Goal: Task Accomplishment & Management: Manage account settings

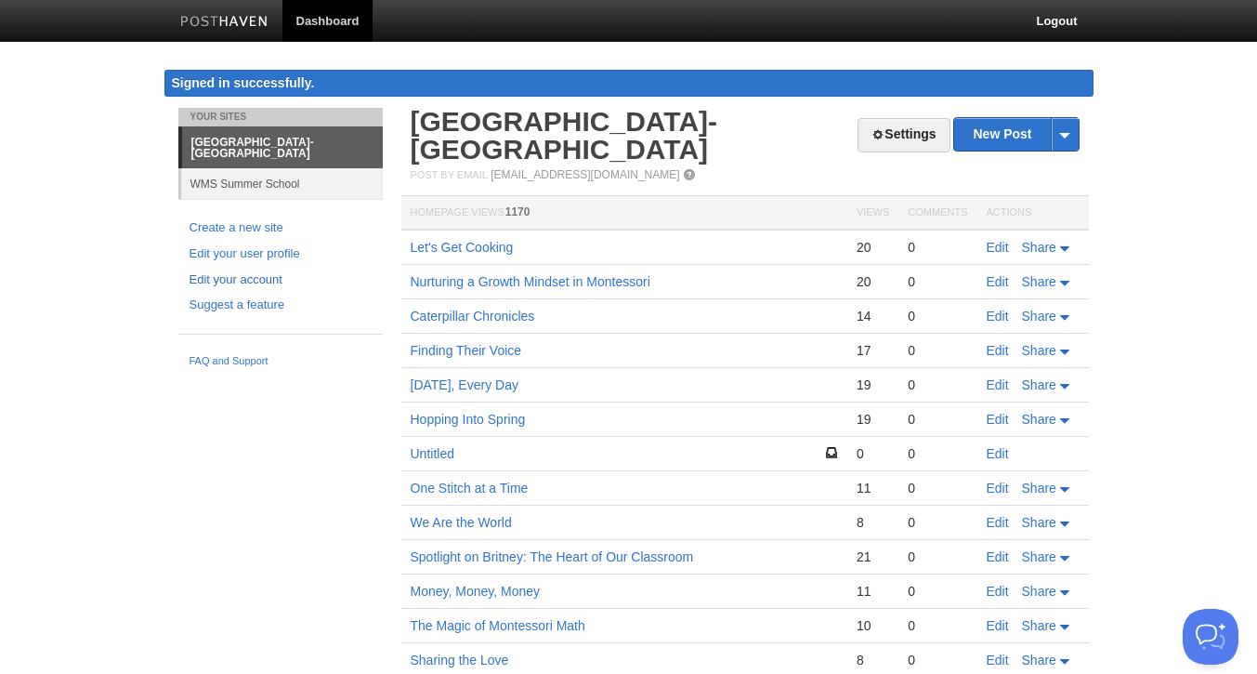
click at [247, 279] on link "Edit your account" at bounding box center [281, 280] width 182 height 20
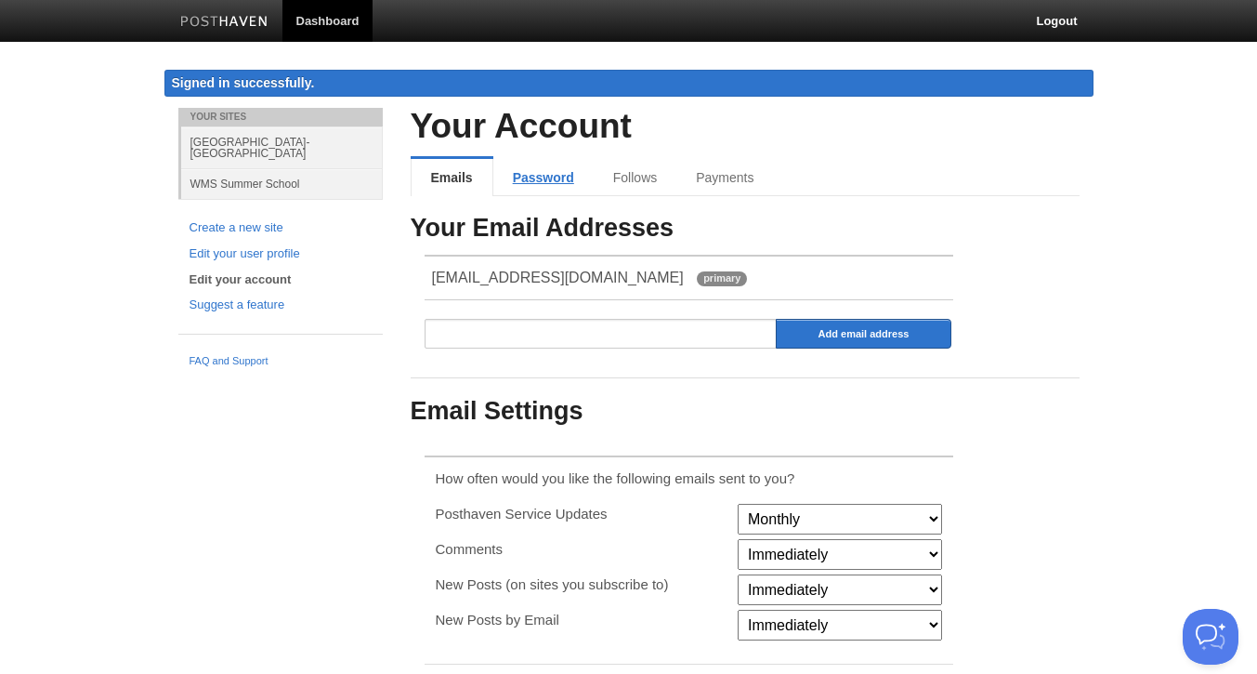
click at [546, 172] on link "Password" at bounding box center [543, 177] width 100 height 37
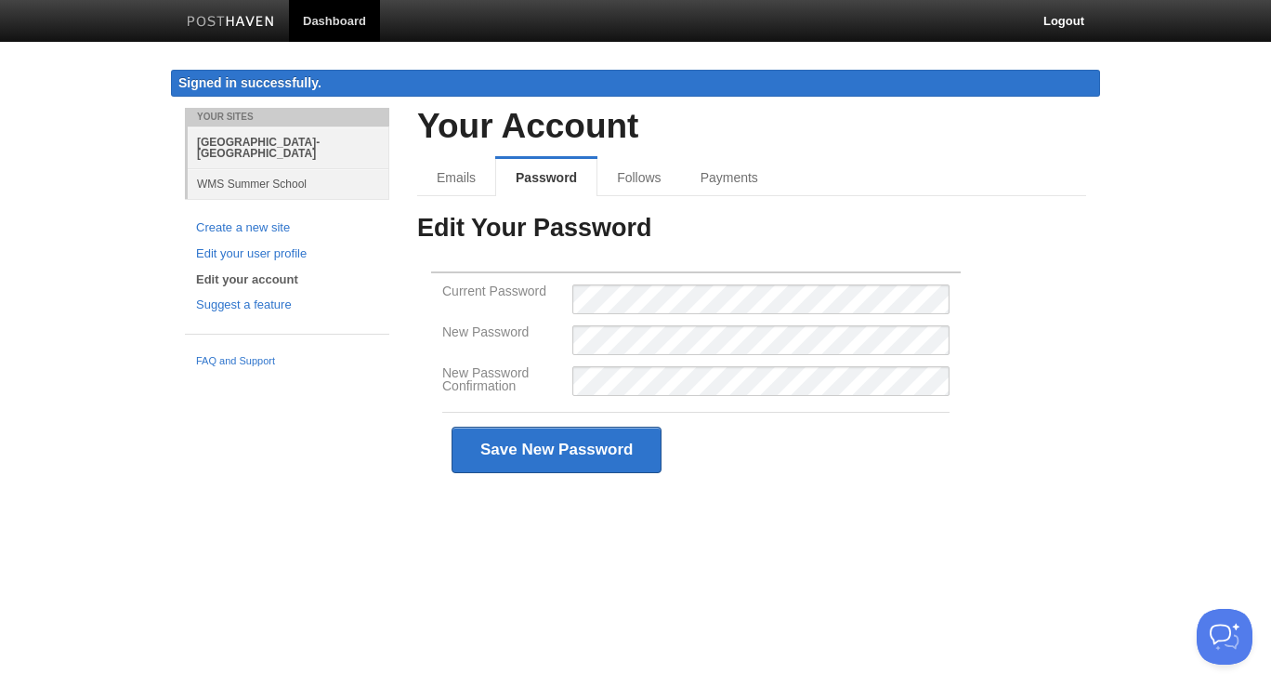
click at [223, 144] on link "[GEOGRAPHIC_DATA]- [GEOGRAPHIC_DATA]" at bounding box center [289, 147] width 202 height 42
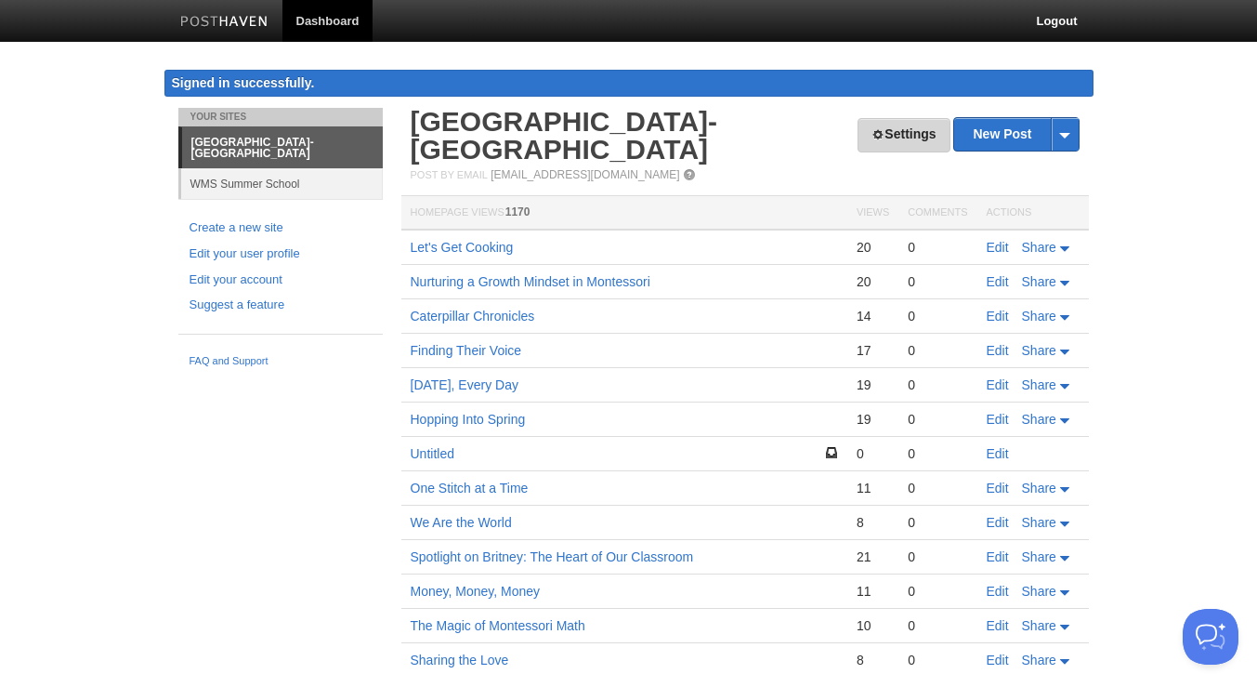
click at [902, 127] on link "Settings" at bounding box center [904, 135] width 92 height 34
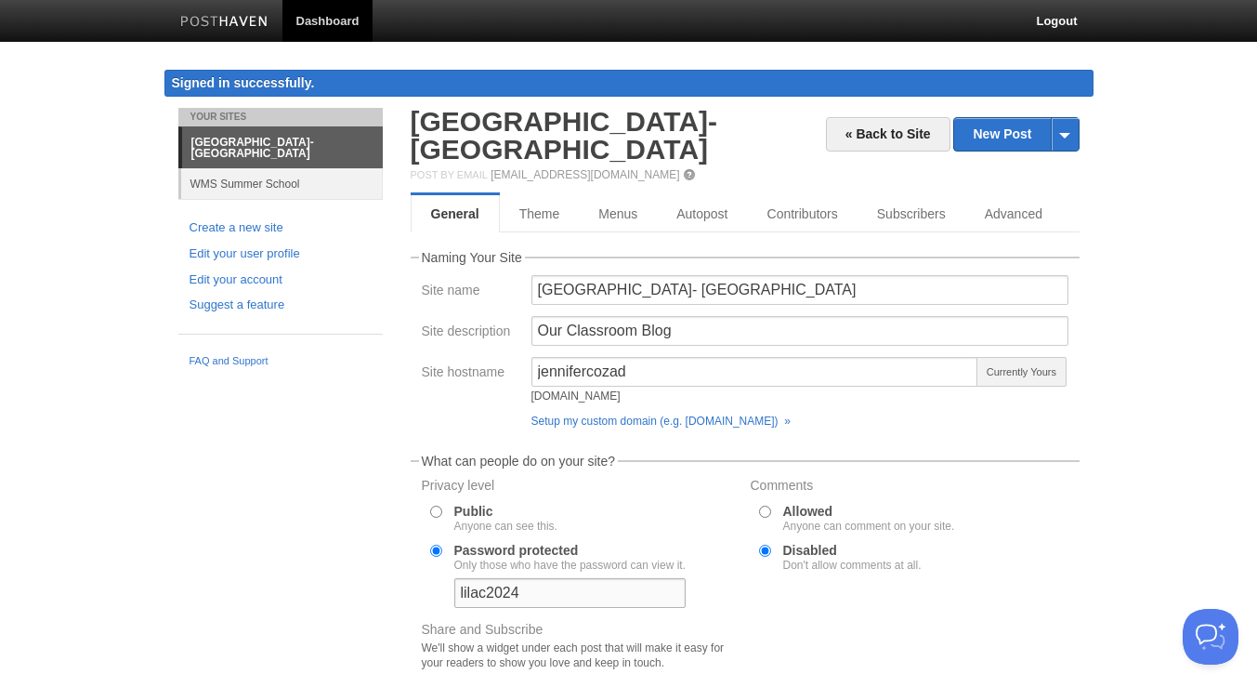
click at [464, 593] on input "lilac2024" at bounding box center [569, 593] width 231 height 30
click at [526, 589] on input "Lilac2024" at bounding box center [569, 593] width 231 height 30
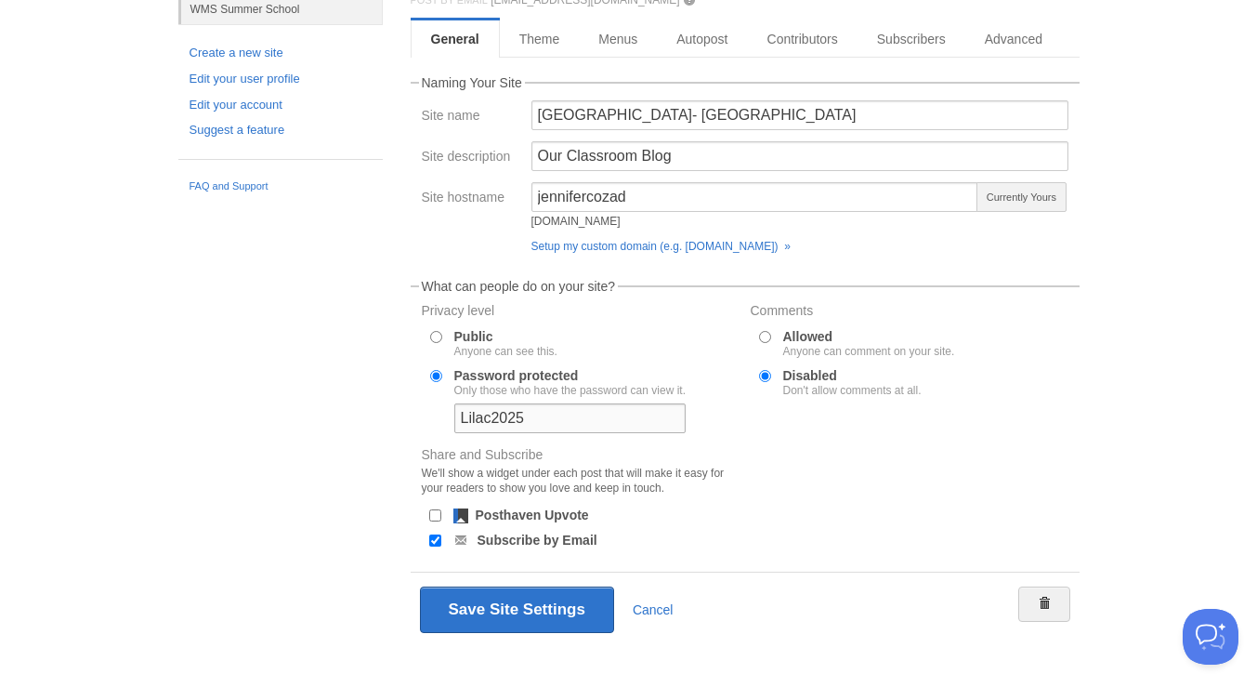
scroll to position [203, 0]
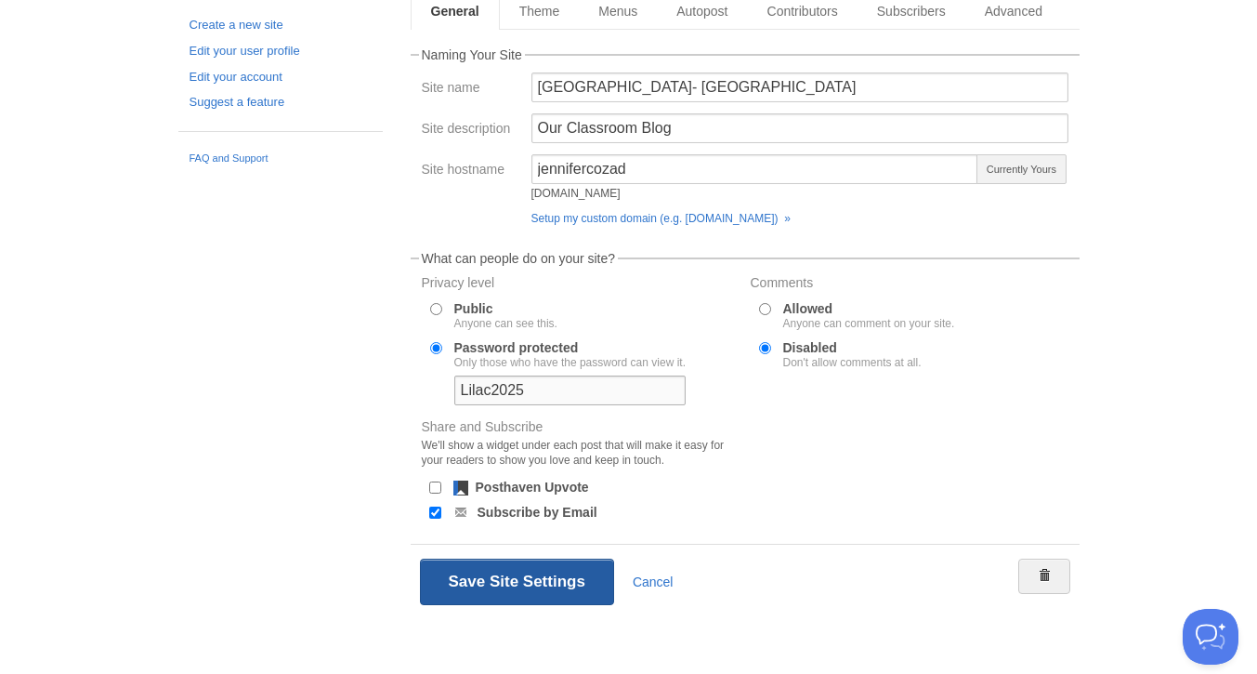
type input "Lilac2025"
click at [548, 589] on button "Save Site Settings" at bounding box center [517, 582] width 194 height 46
